Goal: Task Accomplishment & Management: Use online tool/utility

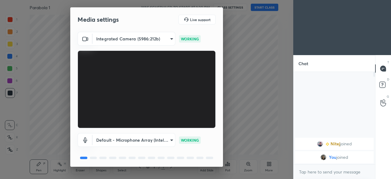
scroll to position [21, 0]
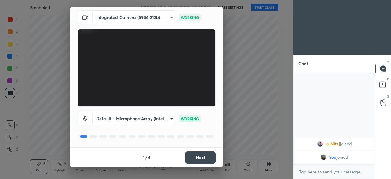
click at [204, 156] on button "Next" at bounding box center [200, 157] width 31 height 12
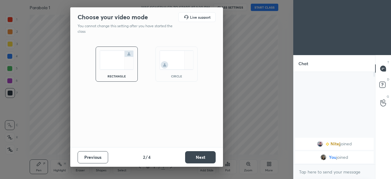
scroll to position [0, 0]
click at [180, 69] on img at bounding box center [176, 59] width 34 height 19
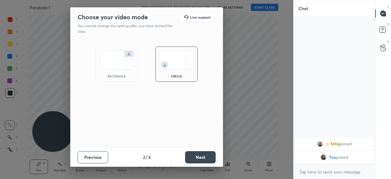
scroll to position [95, 80]
click at [202, 159] on button "Next" at bounding box center [200, 157] width 31 height 12
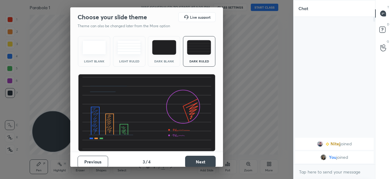
click at [197, 157] on button "Next" at bounding box center [200, 161] width 31 height 12
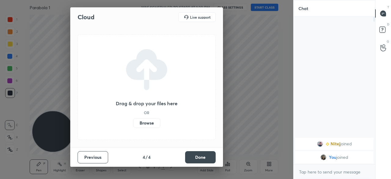
click at [150, 122] on label "Browse" at bounding box center [146, 123] width 27 height 10
click at [133, 122] on input "Browse" at bounding box center [133, 123] width 0 height 10
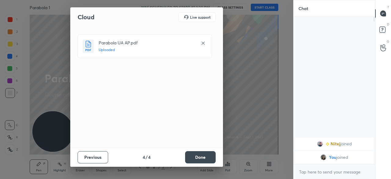
click at [208, 161] on button "Done" at bounding box center [200, 157] width 31 height 12
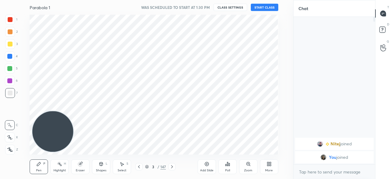
click at [266, 5] on button "START CLASS" at bounding box center [264, 7] width 27 height 7
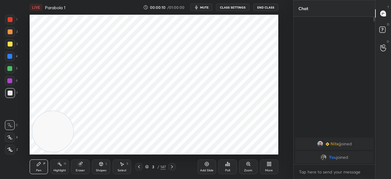
click at [269, 164] on icon at bounding box center [270, 165] width 2 height 2
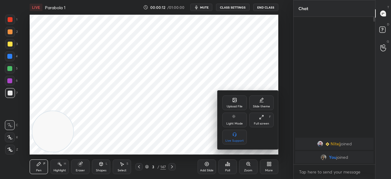
click at [230, 103] on div "Upload File" at bounding box center [234, 102] width 24 height 15
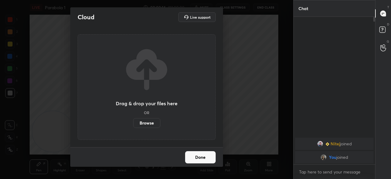
click at [150, 121] on label "Browse" at bounding box center [146, 123] width 27 height 10
click at [133, 121] on input "Browse" at bounding box center [133, 123] width 0 height 10
click at [148, 120] on label "Browse" at bounding box center [146, 123] width 27 height 10
click at [133, 120] on input "Browse" at bounding box center [133, 123] width 0 height 10
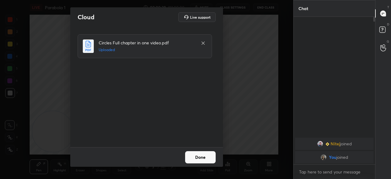
click at [205, 156] on button "Done" at bounding box center [200, 157] width 31 height 12
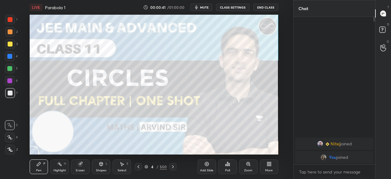
click at [163, 166] on div "500" at bounding box center [163, 166] width 7 height 5
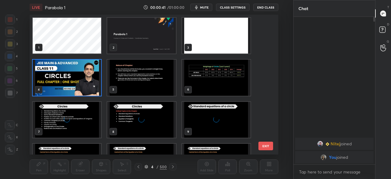
scroll to position [138, 245]
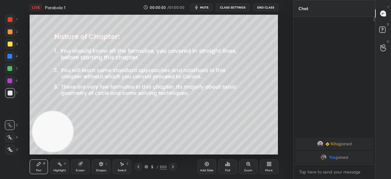
click at [163, 167] on div "500" at bounding box center [163, 166] width 7 height 5
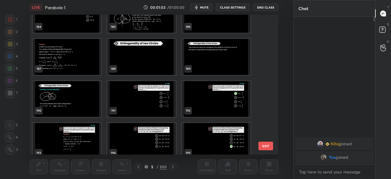
scroll to position [2579, 0]
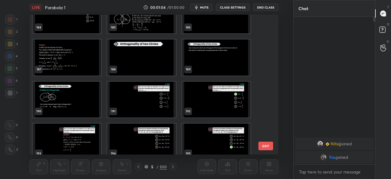
click at [153, 55] on img "grid" at bounding box center [141, 57] width 68 height 36
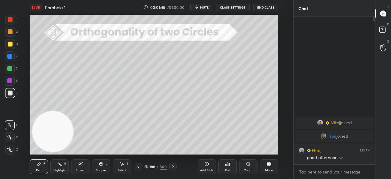
click at [100, 167] on div "Shapes L" at bounding box center [101, 166] width 18 height 15
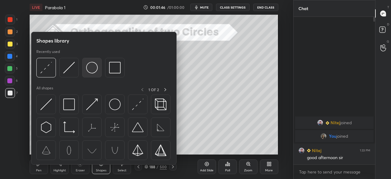
click at [96, 69] on img at bounding box center [92, 68] width 12 height 12
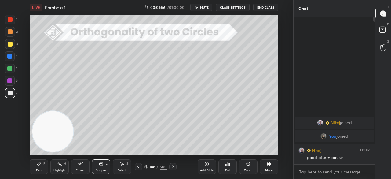
click at [40, 167] on div "Pen P" at bounding box center [39, 166] width 18 height 15
click at [103, 165] on icon at bounding box center [101, 163] width 5 height 5
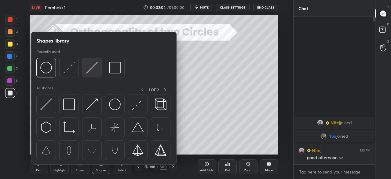
click at [90, 69] on img at bounding box center [92, 68] width 12 height 12
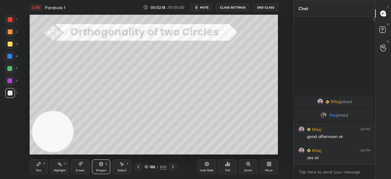
click at [41, 165] on icon at bounding box center [38, 163] width 5 height 5
click at [103, 166] on icon at bounding box center [101, 163] width 5 height 5
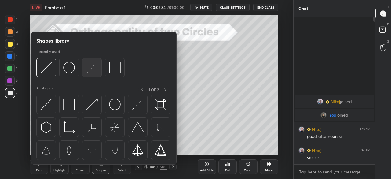
click at [92, 68] on img at bounding box center [92, 68] width 12 height 12
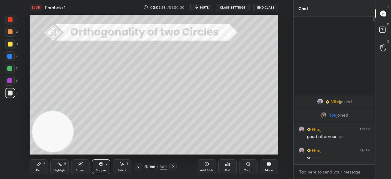
click at [44, 164] on div "Pen P" at bounding box center [39, 166] width 18 height 15
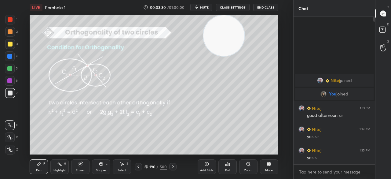
drag, startPoint x: 56, startPoint y: 132, endPoint x: 220, endPoint y: 36, distance: 189.6
click at [225, 36] on video at bounding box center [223, 35] width 41 height 41
click at [83, 165] on div "Eraser" at bounding box center [80, 166] width 18 height 15
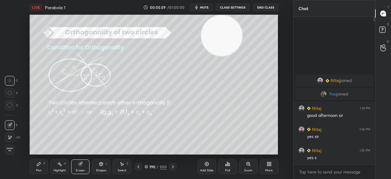
click at [40, 165] on icon at bounding box center [38, 163] width 5 height 5
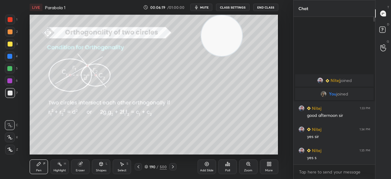
click at [78, 168] on div "Eraser" at bounding box center [80, 166] width 18 height 15
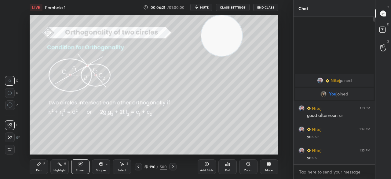
click at [40, 166] on div "Pen P" at bounding box center [39, 166] width 18 height 15
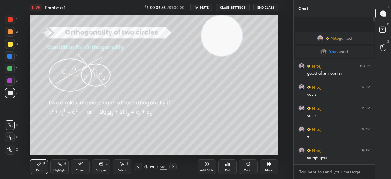
drag, startPoint x: 206, startPoint y: 167, endPoint x: 200, endPoint y: 167, distance: 5.5
click at [206, 168] on div "Add Slide" at bounding box center [206, 166] width 18 height 15
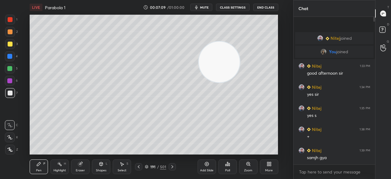
drag, startPoint x: 226, startPoint y: 39, endPoint x: 219, endPoint y: 109, distance: 69.7
click at [219, 82] on video at bounding box center [219, 62] width 41 height 41
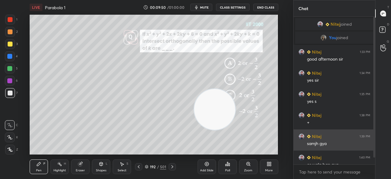
scroll to position [13, 0]
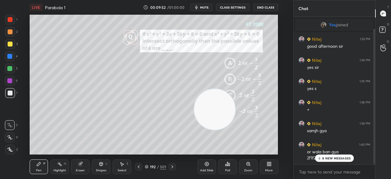
click at [329, 157] on p "8 NEW MESSAGES" at bounding box center [336, 158] width 28 height 4
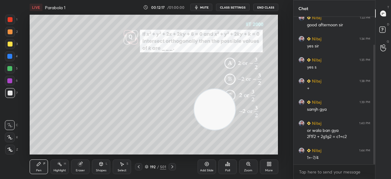
scroll to position [40, 0]
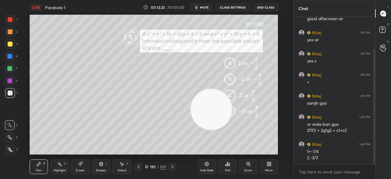
drag, startPoint x: 222, startPoint y: 114, endPoint x: 200, endPoint y: 117, distance: 22.2
click at [200, 117] on video at bounding box center [211, 109] width 41 height 41
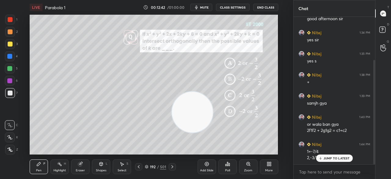
scroll to position [61, 0]
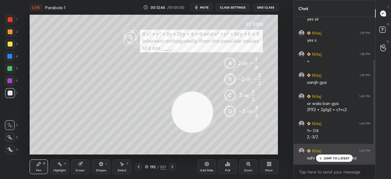
click at [338, 159] on p "JUMP TO LATEST" at bounding box center [336, 158] width 26 height 4
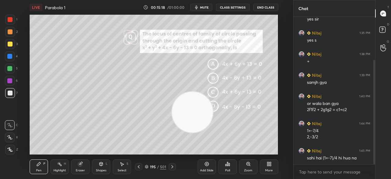
scroll to position [82, 0]
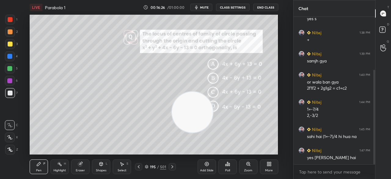
click at [82, 165] on icon at bounding box center [80, 163] width 5 height 5
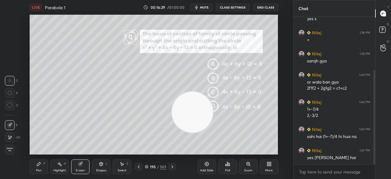
click at [42, 164] on div "Pen P" at bounding box center [39, 166] width 18 height 15
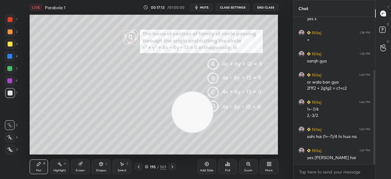
click at [79, 166] on div "Eraser" at bounding box center [80, 166] width 18 height 15
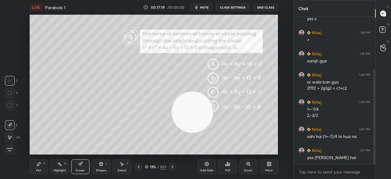
click at [40, 167] on div "Pen P" at bounding box center [39, 166] width 18 height 15
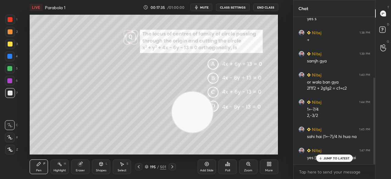
scroll to position [103, 0]
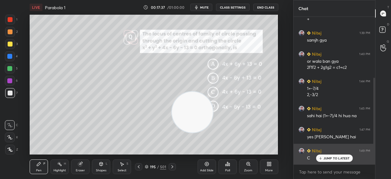
click at [328, 157] on p "JUMP TO LATEST" at bounding box center [336, 158] width 26 height 4
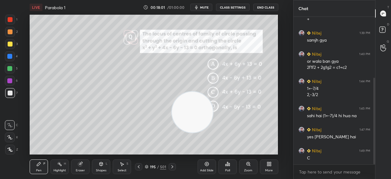
click at [81, 167] on div "Eraser" at bounding box center [80, 166] width 18 height 15
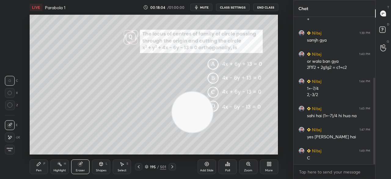
click at [40, 165] on icon at bounding box center [38, 163] width 5 height 5
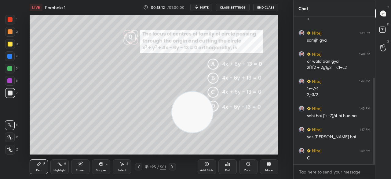
click at [75, 168] on div "Eraser" at bounding box center [80, 166] width 18 height 15
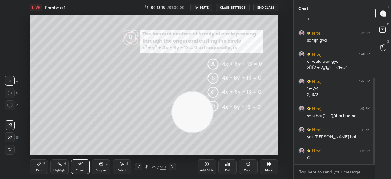
drag, startPoint x: 41, startPoint y: 164, endPoint x: 40, endPoint y: 160, distance: 4.4
click at [41, 164] on icon at bounding box center [38, 163] width 5 height 5
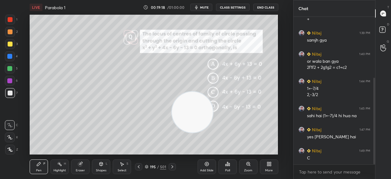
click at [83, 166] on div "Eraser" at bounding box center [80, 166] width 18 height 15
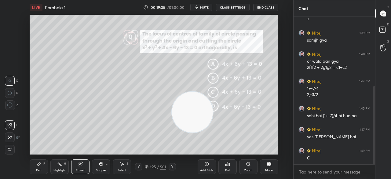
scroll to position [130, 0]
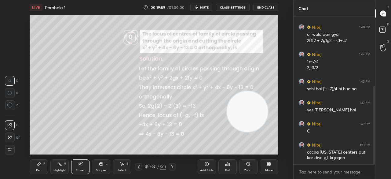
drag, startPoint x: 191, startPoint y: 115, endPoint x: 244, endPoint y: 114, distance: 52.5
click at [245, 114] on video at bounding box center [247, 111] width 41 height 41
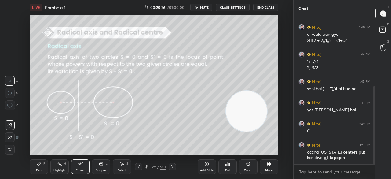
click at [42, 165] on div "Pen P" at bounding box center [39, 166] width 18 height 15
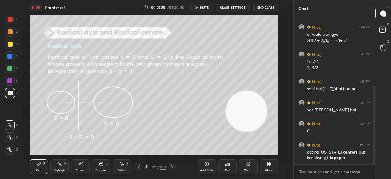
click at [162, 165] on div "501" at bounding box center [163, 166] width 6 height 5
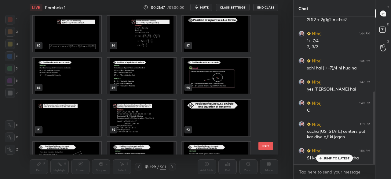
scroll to position [1202, 0]
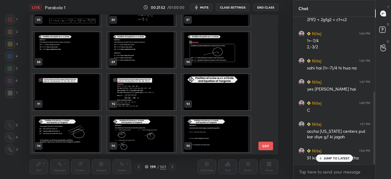
click at [139, 48] on img "grid" at bounding box center [141, 50] width 68 height 36
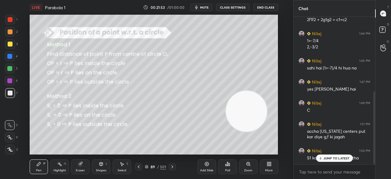
click at [325, 158] on p "JUMP TO LATEST" at bounding box center [336, 158] width 26 height 4
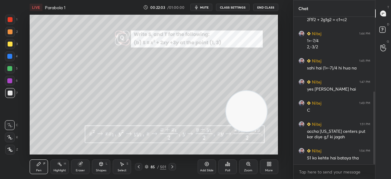
click at [161, 167] on div "501" at bounding box center [163, 166] width 6 height 5
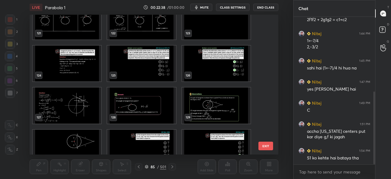
scroll to position [1693, 0]
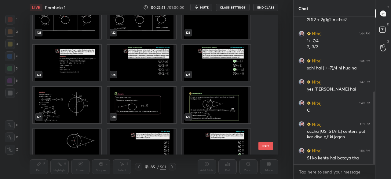
click at [142, 111] on img "grid" at bounding box center [141, 105] width 68 height 36
click at [143, 111] on img "grid" at bounding box center [141, 105] width 68 height 36
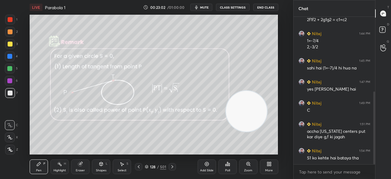
click at [162, 167] on div "501" at bounding box center [163, 166] width 6 height 5
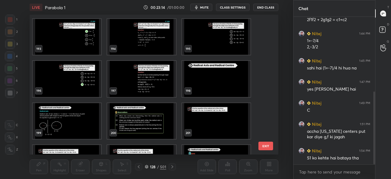
scroll to position [2684, 0]
click at [78, 125] on img "grid" at bounding box center [67, 121] width 68 height 36
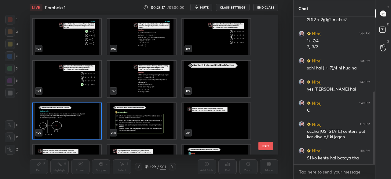
click at [81, 128] on img "grid" at bounding box center [67, 121] width 68 height 36
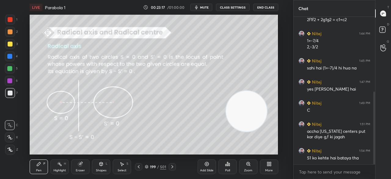
click at [80, 127] on img "grid" at bounding box center [67, 121] width 68 height 36
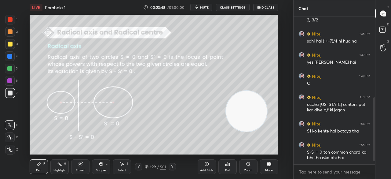
scroll to position [198, 0]
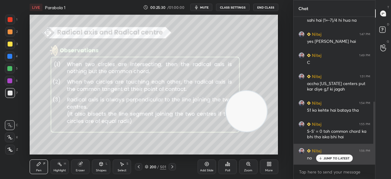
click at [338, 158] on p "JUMP TO LATEST" at bounding box center [336, 158] width 26 height 4
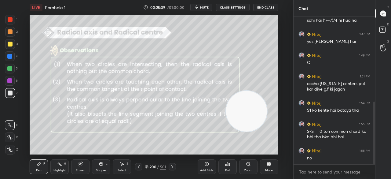
scroll to position [220, 0]
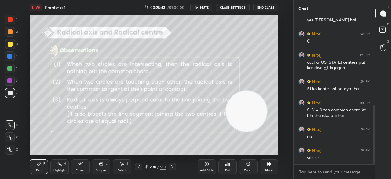
click at [205, 167] on div "Add Slide" at bounding box center [206, 166] width 18 height 15
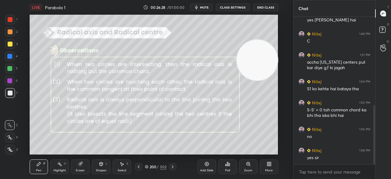
drag, startPoint x: 240, startPoint y: 113, endPoint x: 263, endPoint y: 61, distance: 55.9
click at [263, 62] on video at bounding box center [257, 60] width 41 height 41
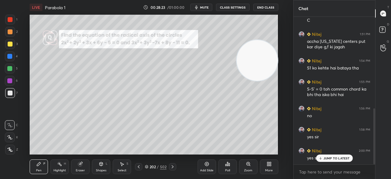
scroll to position [255, 0]
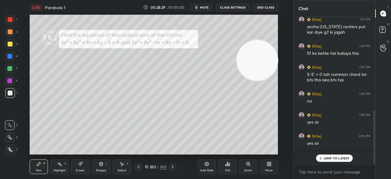
click at [344, 157] on p "JUMP TO LATEST" at bounding box center [336, 158] width 26 height 4
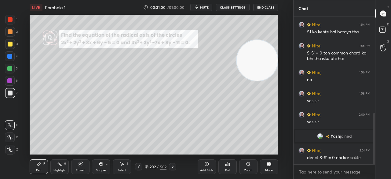
scroll to position [297, 0]
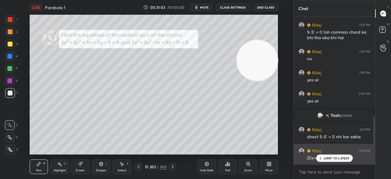
click at [338, 158] on p "JUMP TO LATEST" at bounding box center [336, 158] width 26 height 4
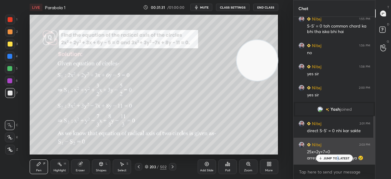
click at [339, 158] on p "JUMP TO LATEST" at bounding box center [336, 158] width 26 height 4
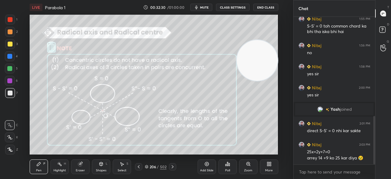
click at [208, 169] on div "Add Slide" at bounding box center [206, 169] width 13 height 3
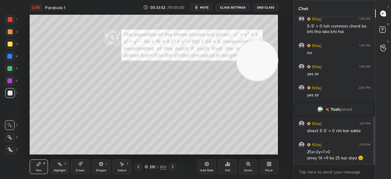
click at [262, 61] on video at bounding box center [257, 60] width 41 height 41
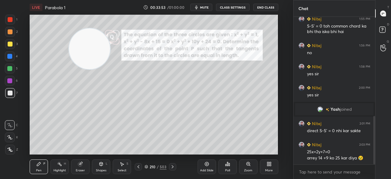
drag, startPoint x: 262, startPoint y: 61, endPoint x: 93, endPoint y: 48, distance: 169.6
click at [94, 50] on video at bounding box center [89, 48] width 41 height 41
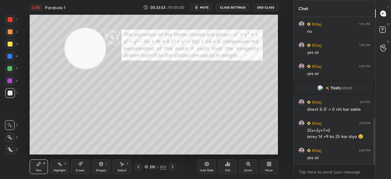
drag, startPoint x: 91, startPoint y: 47, endPoint x: 77, endPoint y: 48, distance: 14.4
click at [77, 48] on video at bounding box center [85, 48] width 41 height 41
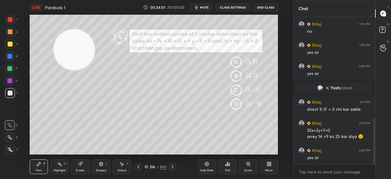
click at [162, 168] on div "503" at bounding box center [163, 166] width 7 height 5
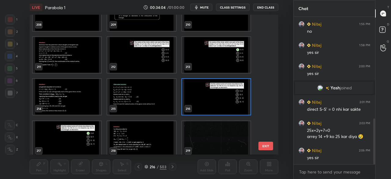
scroll to position [2916, 0]
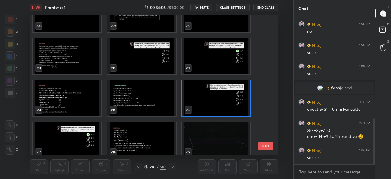
click at [263, 145] on button "EXIT" at bounding box center [265, 145] width 15 height 9
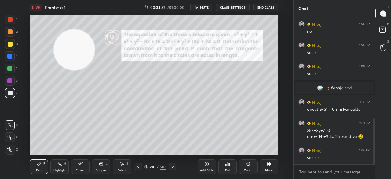
click at [10, 59] on div at bounding box center [10, 56] width 10 height 10
click at [11, 92] on div at bounding box center [10, 92] width 5 height 5
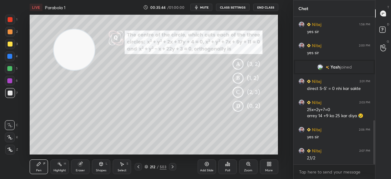
click at [162, 167] on div "503" at bounding box center [163, 166] width 7 height 5
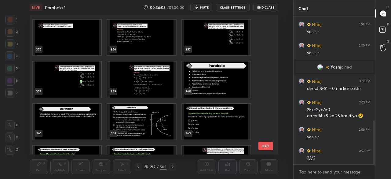
scroll to position [4949, 0]
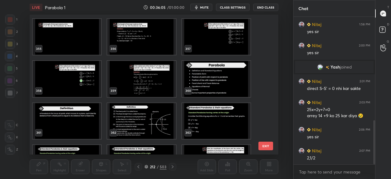
click at [215, 77] on img "grid" at bounding box center [216, 79] width 68 height 36
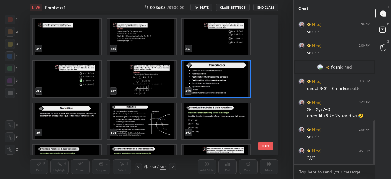
click at [215, 79] on img "grid" at bounding box center [216, 79] width 68 height 36
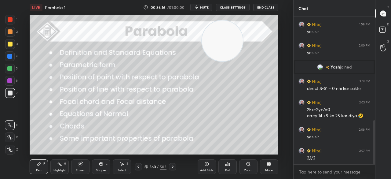
drag, startPoint x: 82, startPoint y: 55, endPoint x: 232, endPoint y: 46, distance: 149.8
click at [232, 46] on video at bounding box center [222, 40] width 41 height 41
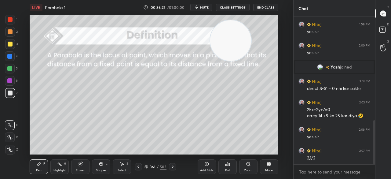
click at [206, 168] on div "Add Slide" at bounding box center [206, 169] width 13 height 3
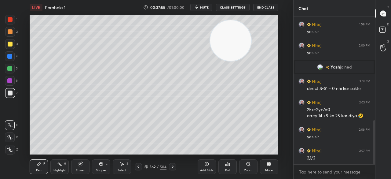
click at [80, 167] on div "Eraser" at bounding box center [80, 166] width 18 height 15
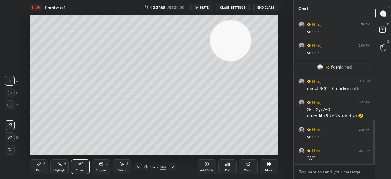
click at [10, 105] on icon at bounding box center [9, 104] width 5 height 5
click at [39, 164] on icon at bounding box center [39, 164] width 4 height 4
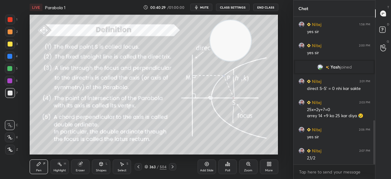
click at [212, 24] on div "Setting up your live class Poll for secs No correct answer Start poll" at bounding box center [154, 84] width 248 height 139
click at [206, 165] on icon at bounding box center [206, 163] width 5 height 5
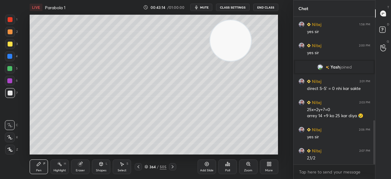
drag, startPoint x: 81, startPoint y: 167, endPoint x: 81, endPoint y: 161, distance: 5.5
click at [81, 165] on div "Eraser" at bounding box center [80, 166] width 18 height 15
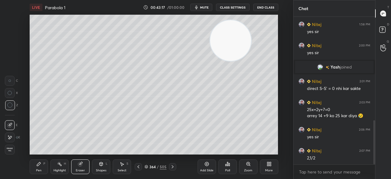
click at [43, 165] on div "Pen P" at bounding box center [39, 166] width 18 height 15
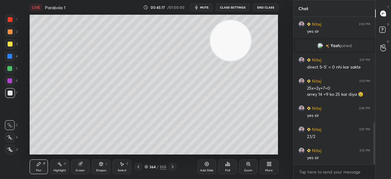
scroll to position [388, 0]
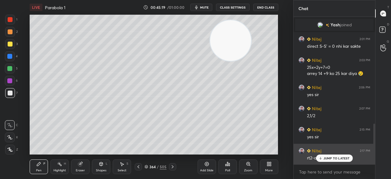
click at [334, 157] on p "JUMP TO LATEST" at bounding box center [336, 158] width 26 height 4
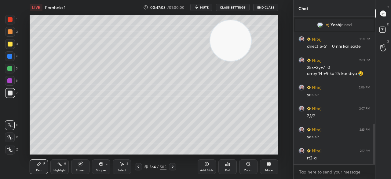
scroll to position [409, 0]
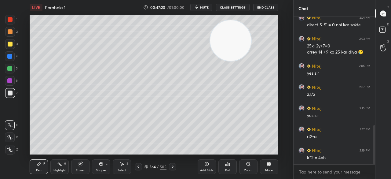
click at [84, 164] on div "Eraser" at bounding box center [80, 166] width 18 height 15
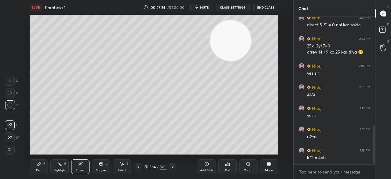
scroll to position [415, 0]
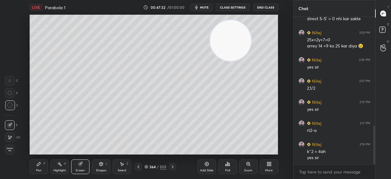
click at [39, 168] on div "Pen" at bounding box center [38, 169] width 5 height 3
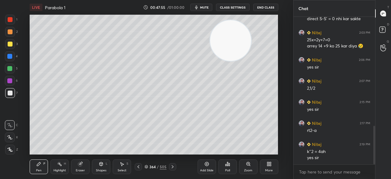
scroll to position [436, 0]
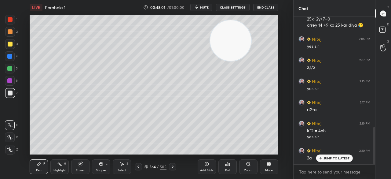
click at [178, 33] on div "LIVE Parabola 1 00:48:01 / 01:00:00 mute CLASS SETTINGS End Class Setting up yo…" at bounding box center [154, 89] width 269 height 179
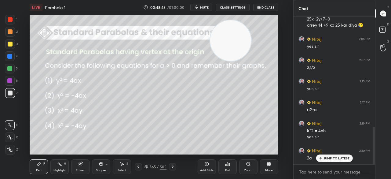
scroll to position [457, 0]
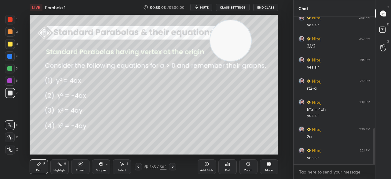
click at [209, 166] on div "Add Slide" at bounding box center [206, 166] width 18 height 15
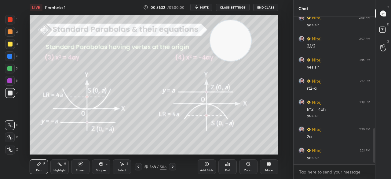
scroll to position [483, 0]
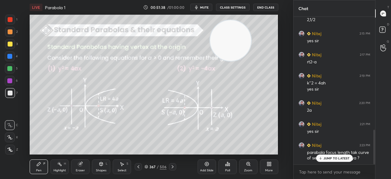
click at [337, 158] on p "JUMP TO LATEST" at bounding box center [336, 158] width 26 height 4
click at [208, 167] on div "Add Slide" at bounding box center [206, 166] width 18 height 15
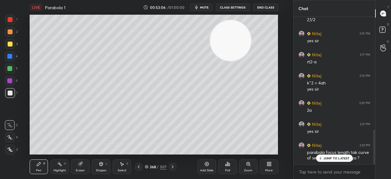
click at [336, 156] on p "JUMP TO LATEST" at bounding box center [336, 158] width 26 height 4
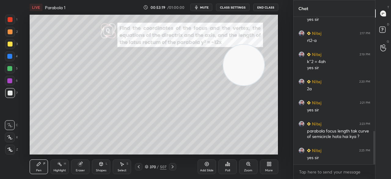
drag, startPoint x: 239, startPoint y: 37, endPoint x: 263, endPoint y: 84, distance: 53.0
click at [263, 84] on video at bounding box center [243, 65] width 41 height 41
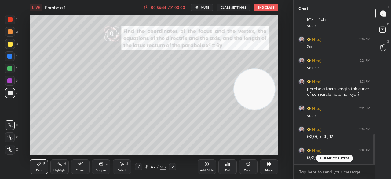
scroll to position [568, 0]
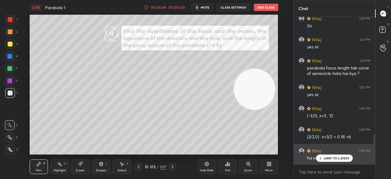
click at [323, 158] on div "JUMP TO LATEST" at bounding box center [334, 157] width 37 height 7
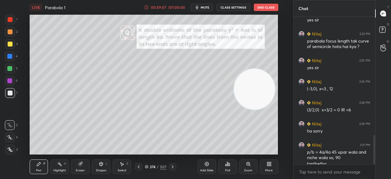
scroll to position [601, 0]
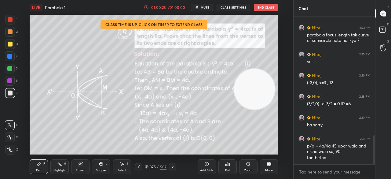
click at [270, 7] on button "End Class" at bounding box center [266, 7] width 24 height 7
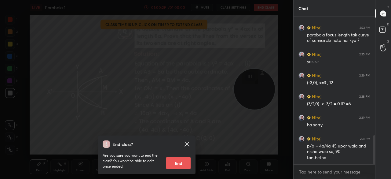
click at [177, 163] on button "End" at bounding box center [178, 163] width 24 height 12
type textarea "x"
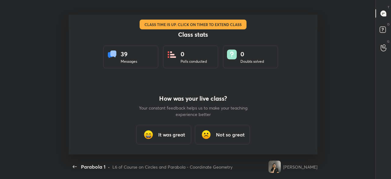
scroll to position [0, 0]
